Goal: Information Seeking & Learning: Find specific fact

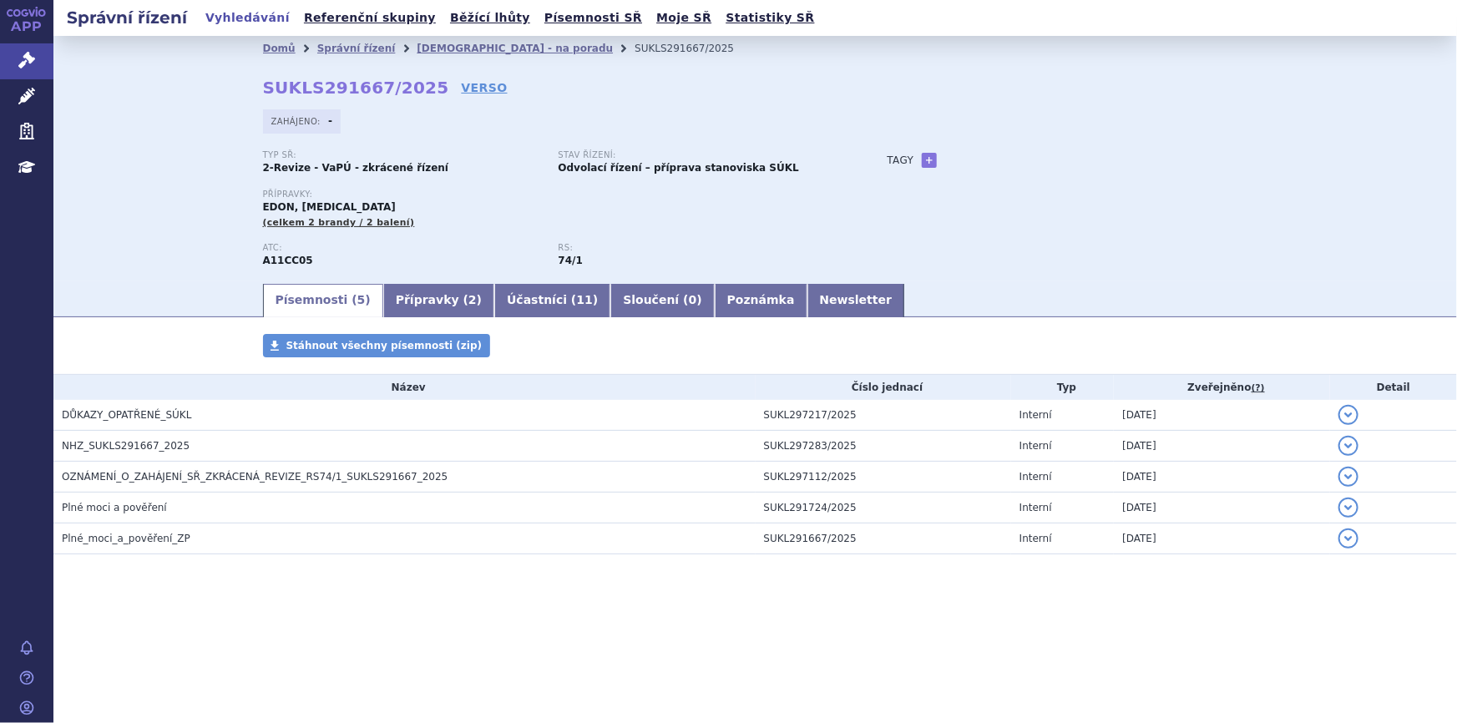
click at [383, 312] on link "Přípravky ( 2 )" at bounding box center [438, 300] width 111 height 33
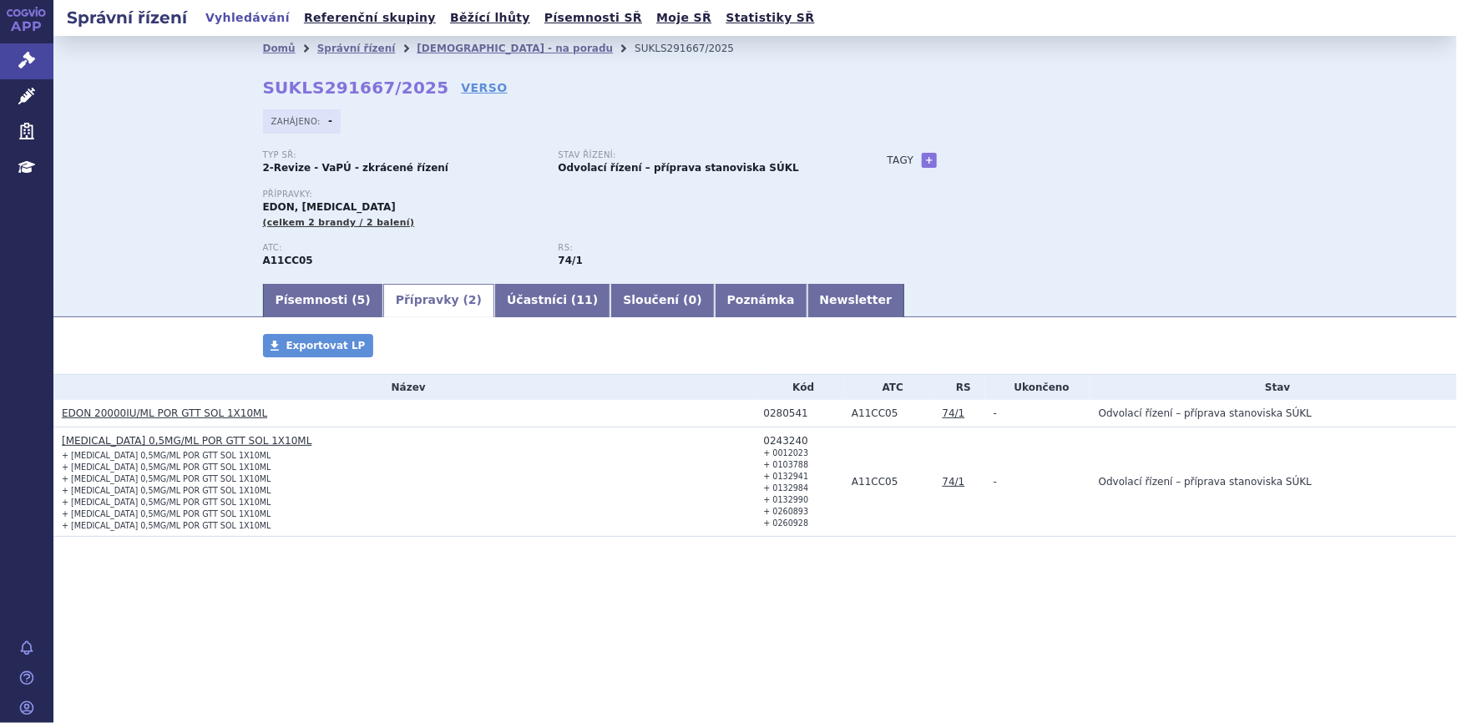
click at [249, 443] on link "[MEDICAL_DATA] 0,5MG/ML POR GTT SOL 1X10ML" at bounding box center [187, 441] width 250 height 12
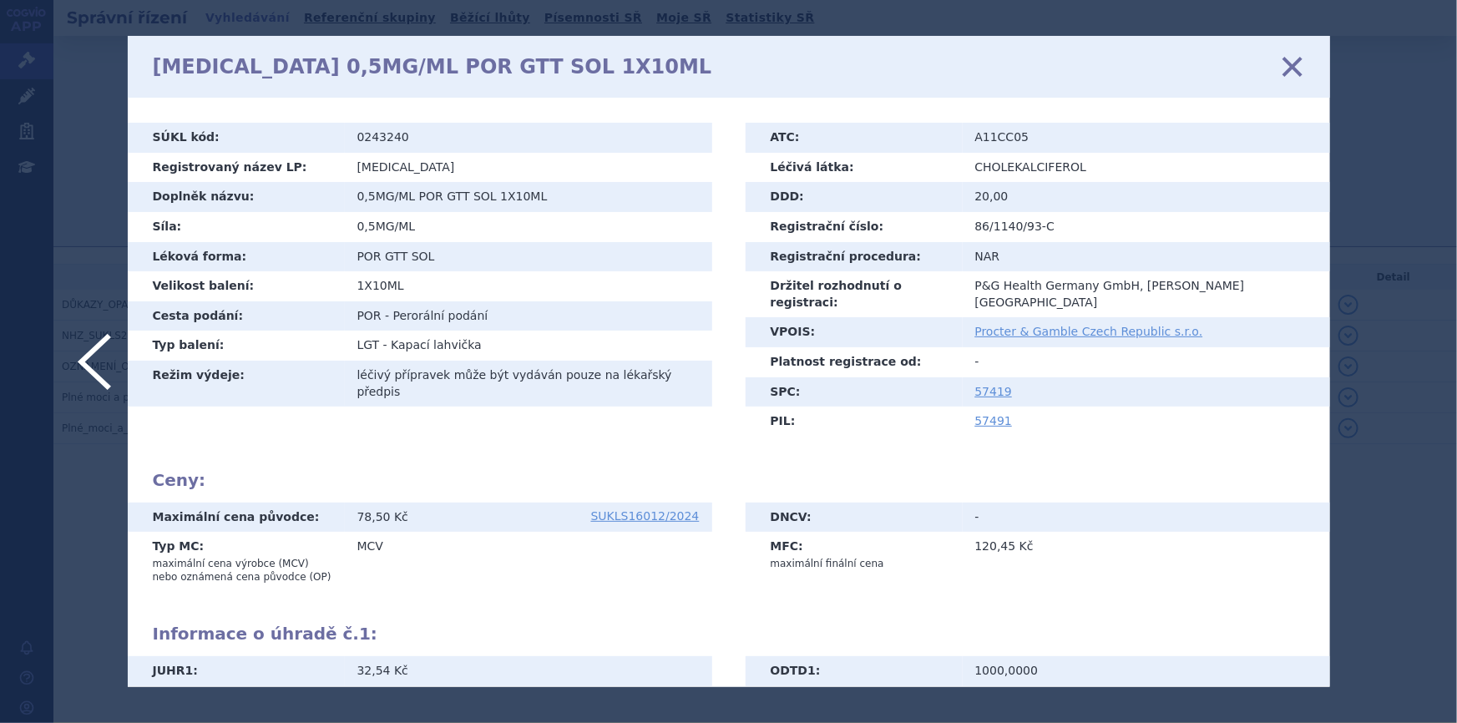
click at [1286, 71] on icon at bounding box center [1291, 66] width 35 height 35
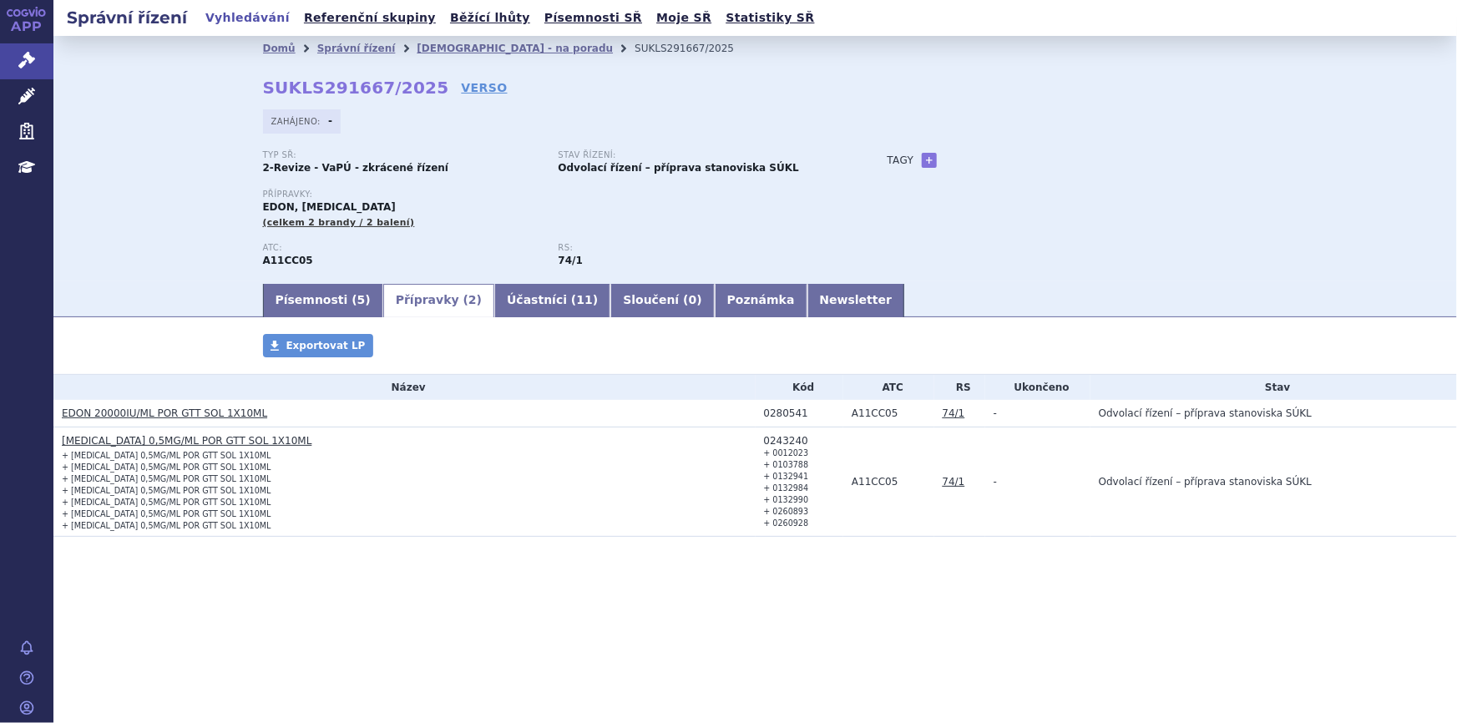
click at [200, 415] on link "EDON 20000IU/ML POR GTT SOL 1X10ML" at bounding box center [164, 413] width 205 height 12
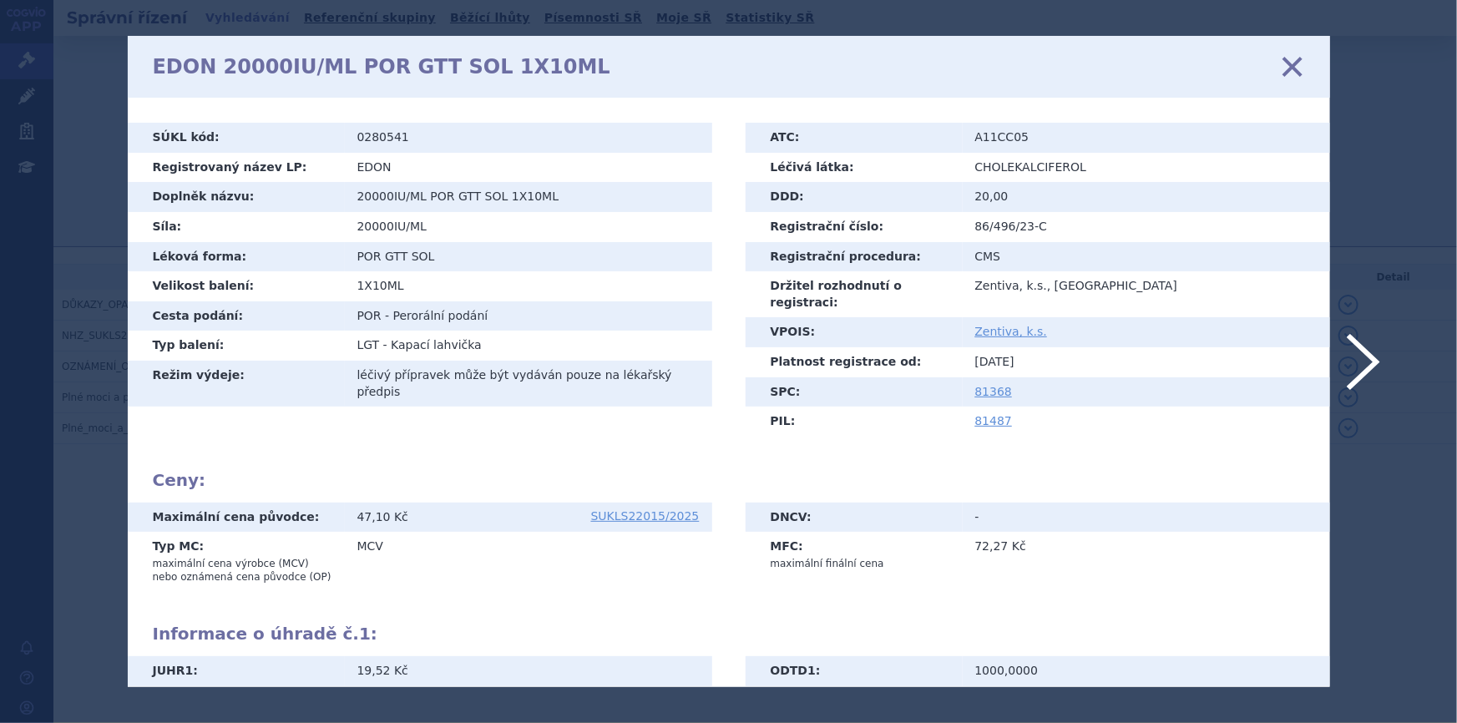
click at [1292, 67] on icon at bounding box center [1291, 66] width 35 height 35
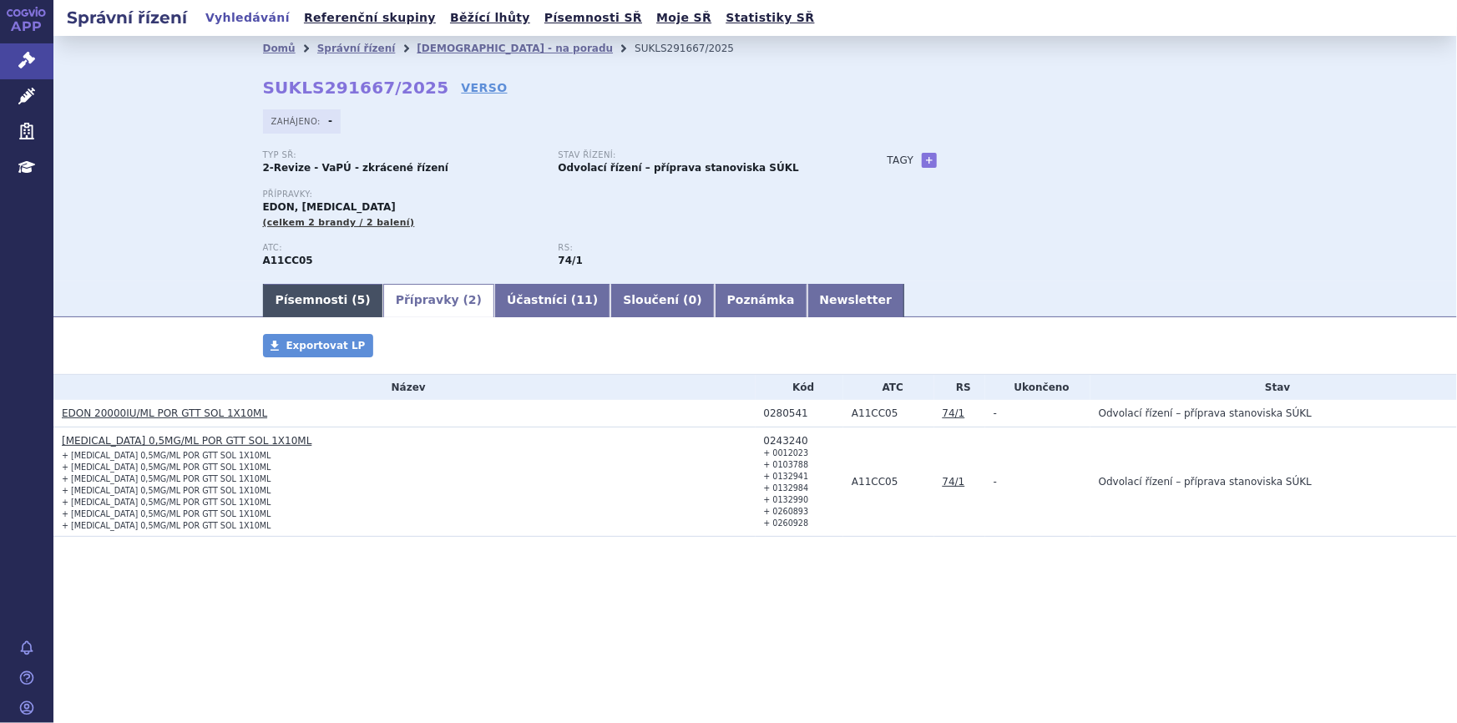
click at [307, 301] on link "Písemnosti ( 5 )" at bounding box center [323, 300] width 120 height 33
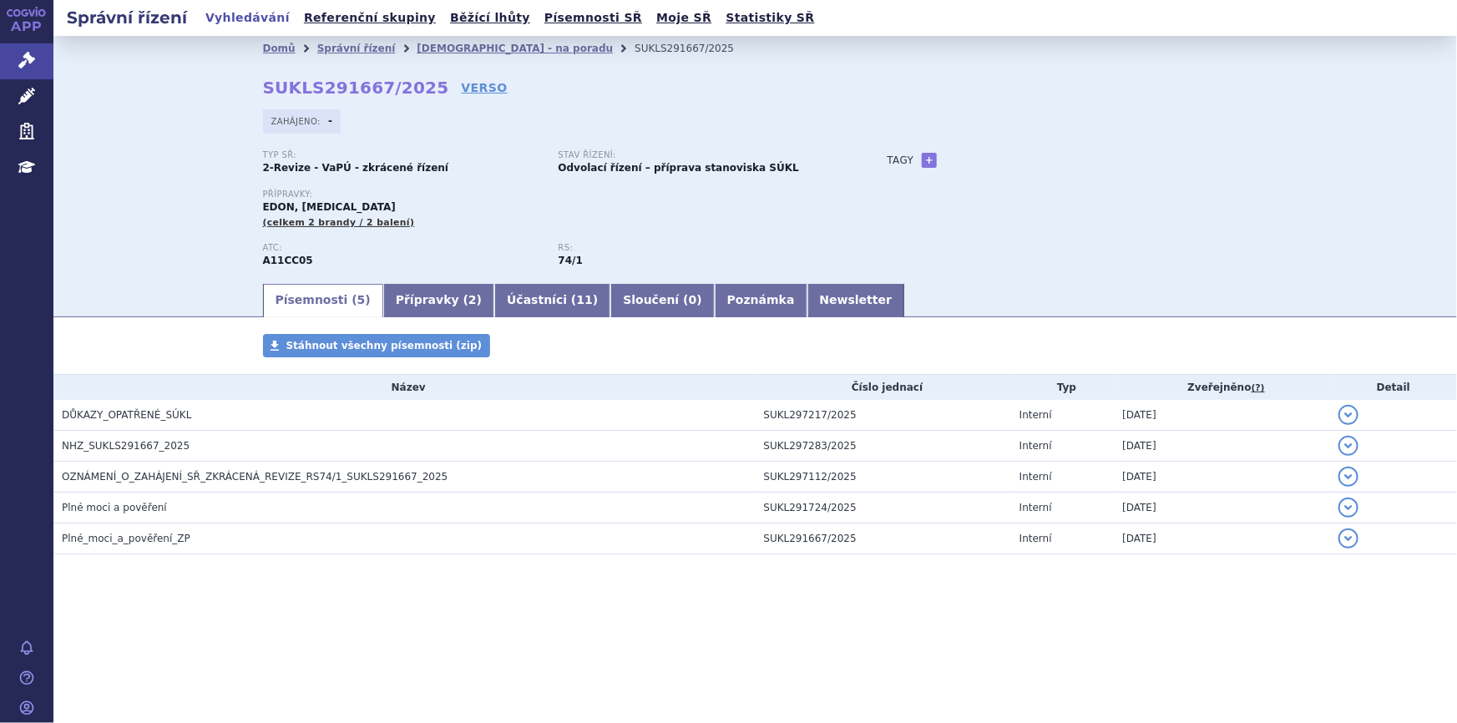
click at [362, 91] on strong "SUKLS291667/2025" at bounding box center [356, 88] width 186 height 20
copy h2 "SUKLS291667/2025"
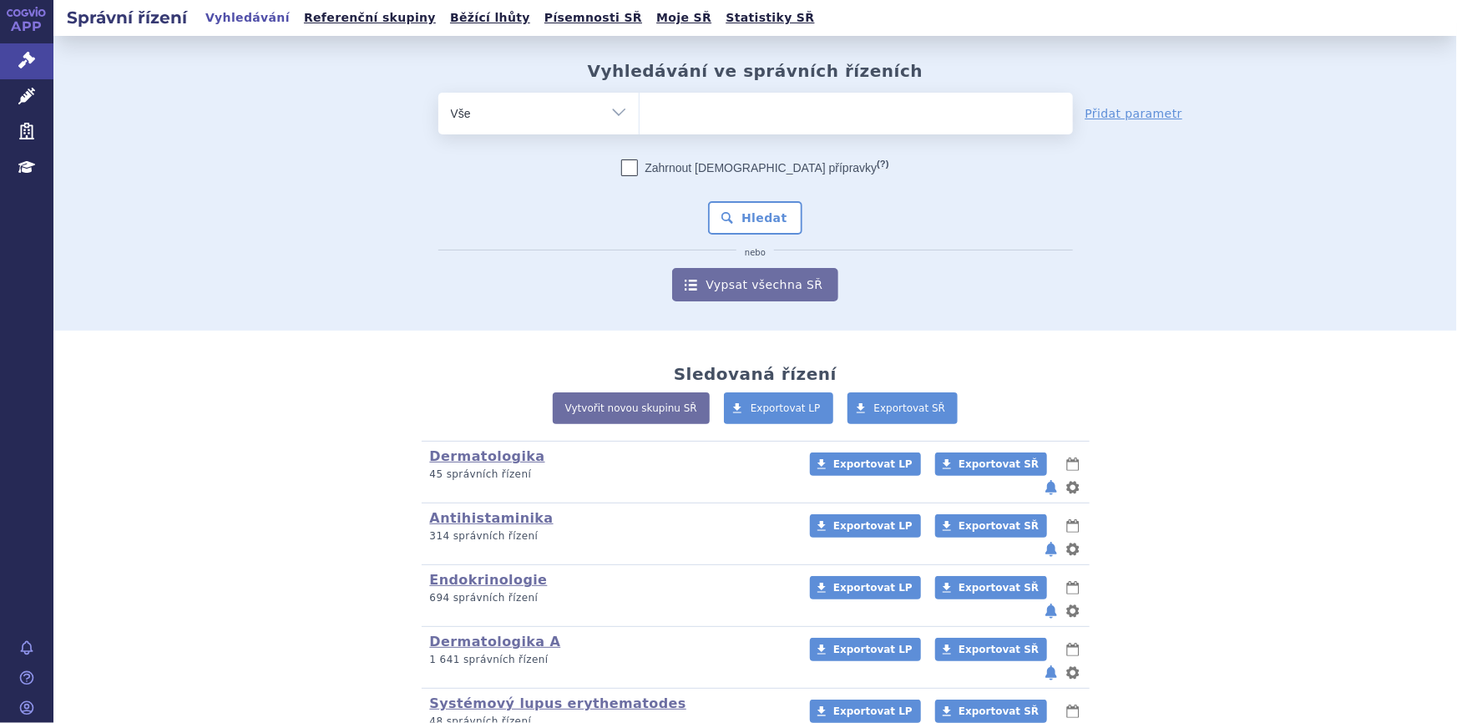
type input "SUKLS22015/2025"
select select "SUKLS22015/2025"
click at [728, 204] on button "Hledat" at bounding box center [755, 217] width 94 height 33
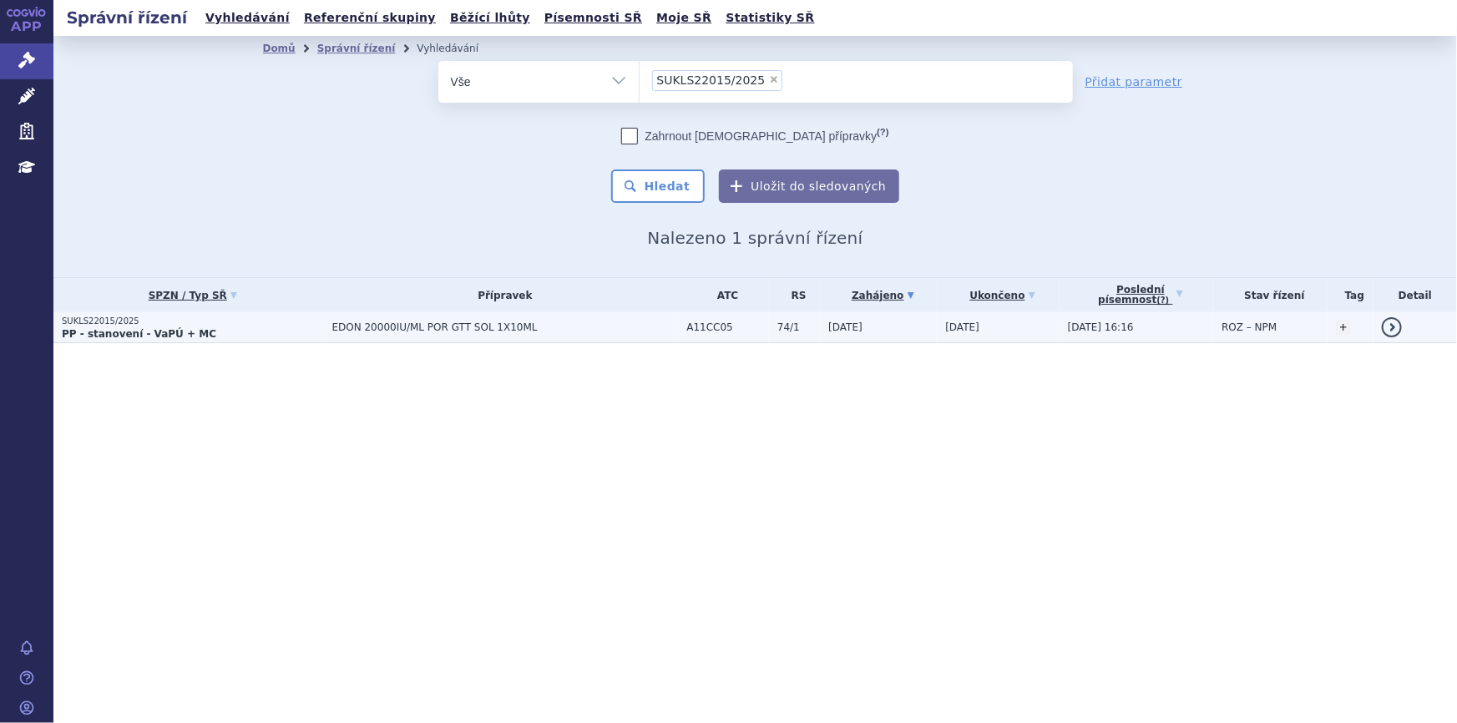
click at [421, 329] on span "EDON 20000IU/ML POR GTT SOL 1X10ML" at bounding box center [505, 327] width 346 height 12
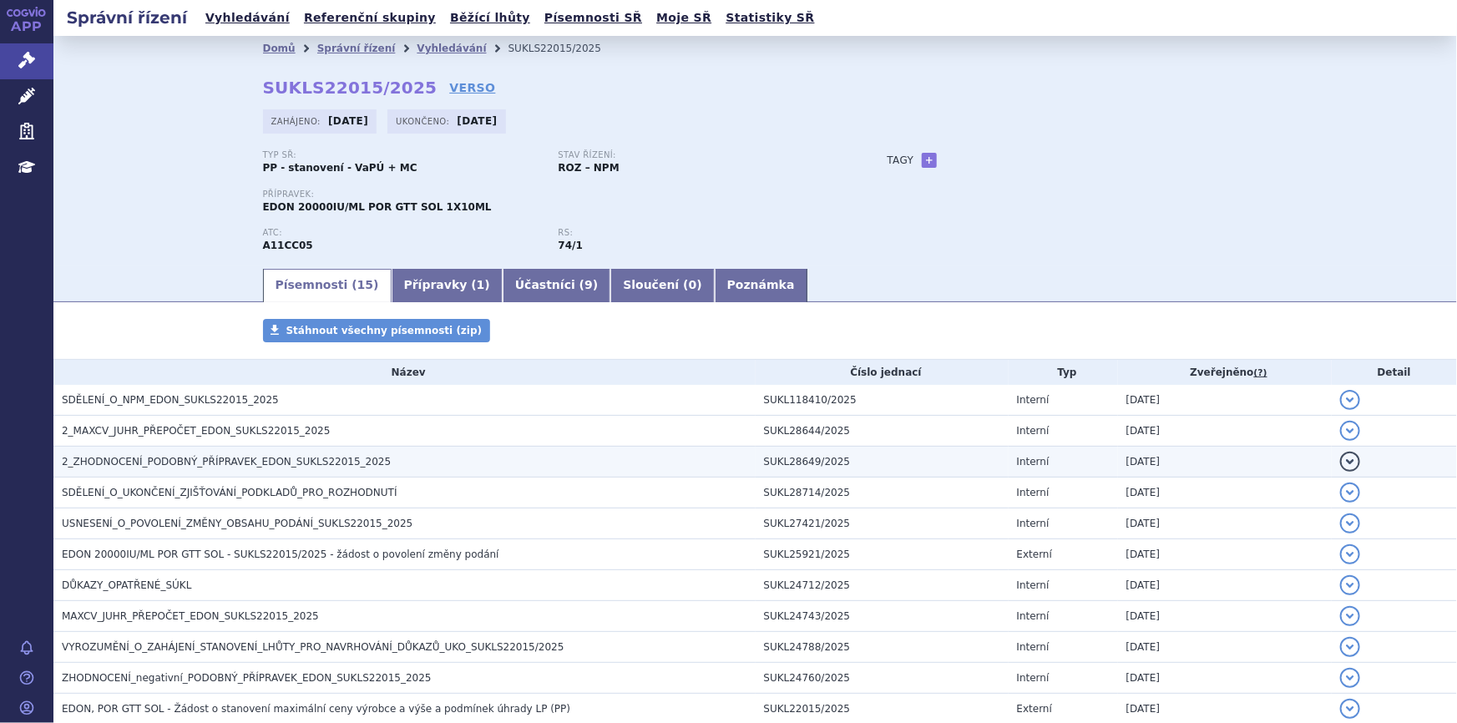
click at [284, 463] on span "2_ZHODNOCENÍ_PODOBNÝ_PŘÍPRAVEK_EDON_SUKLS22015_2025" at bounding box center [226, 462] width 329 height 12
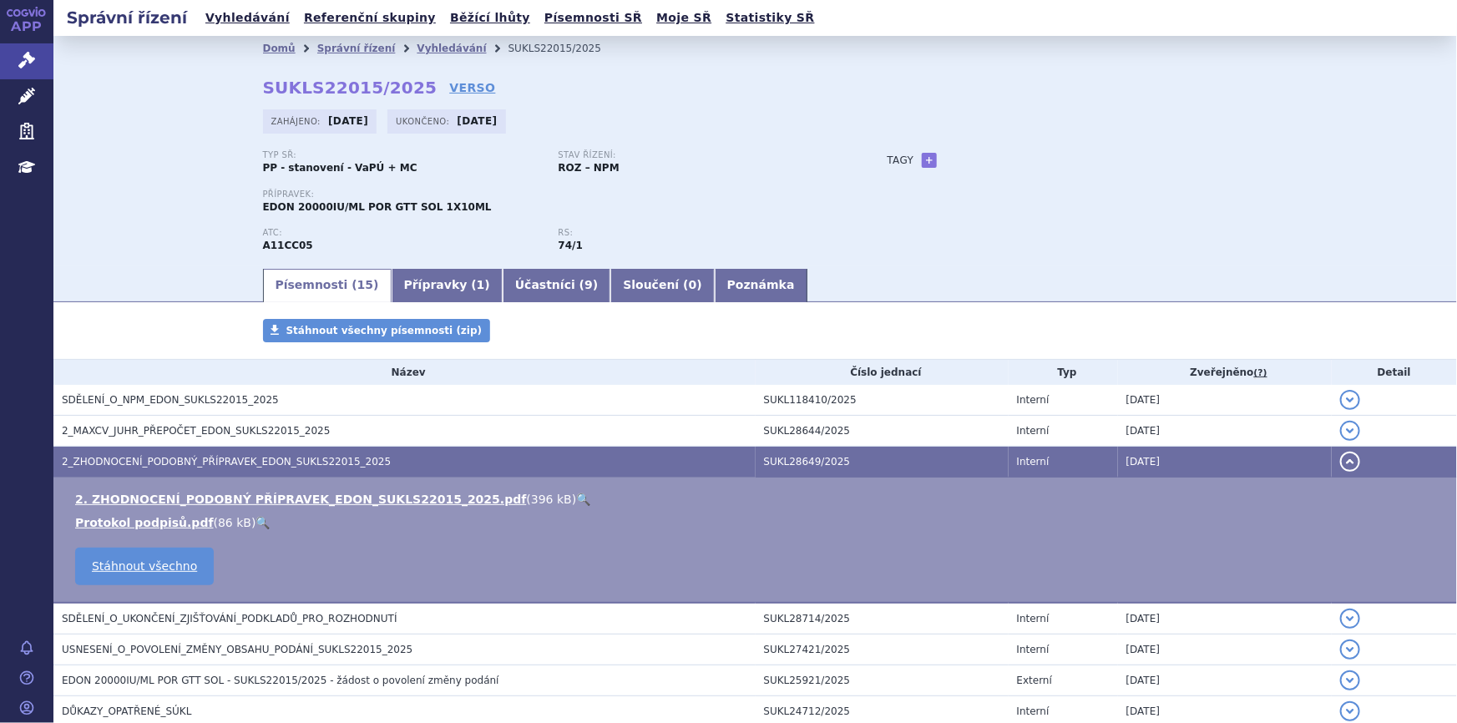
click at [576, 493] on link "🔍" at bounding box center [583, 499] width 14 height 13
